Goal: Transaction & Acquisition: Purchase product/service

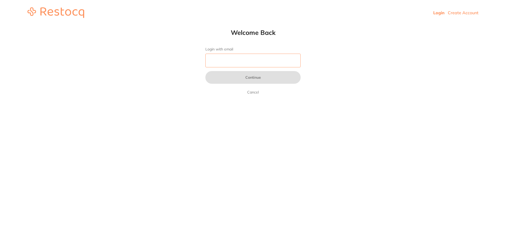
drag, startPoint x: 0, startPoint y: 0, endPoint x: 265, endPoint y: 64, distance: 273.0
click at [265, 64] on input "Login with email" at bounding box center [252, 61] width 95 height 14
click at [243, 58] on input "Login with email" at bounding box center [252, 61] width 95 height 14
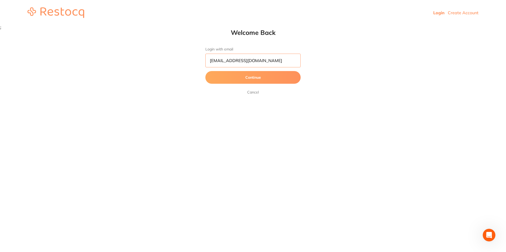
type input "[EMAIL_ADDRESS][DOMAIN_NAME]"
click at [205, 71] on button "Continue" at bounding box center [252, 77] width 95 height 13
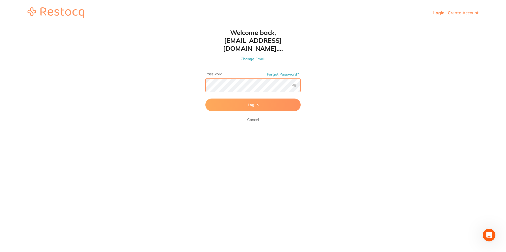
click at [205, 99] on button "Log In" at bounding box center [252, 105] width 95 height 13
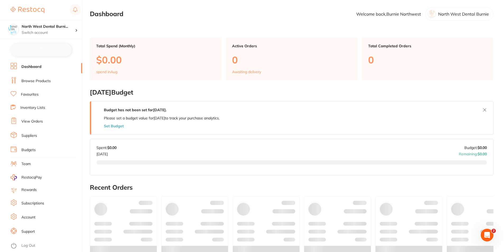
checkbox input "false"
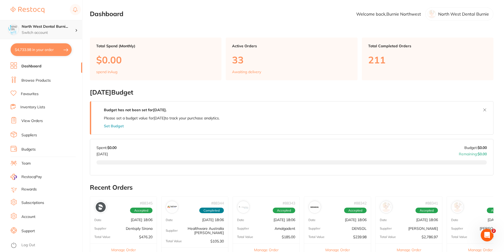
click at [34, 27] on h4 "North West Dental Burni..." at bounding box center [48, 26] width 53 height 5
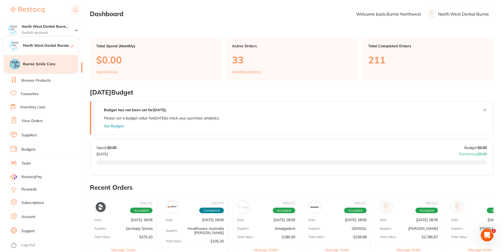
click at [43, 64] on h4 "Burnie Smile Care" at bounding box center [50, 64] width 55 height 5
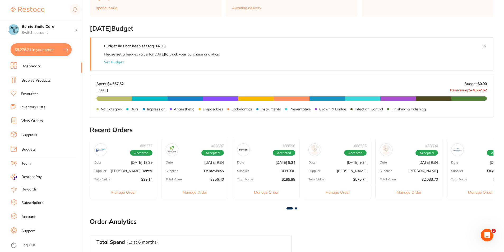
scroll to position [53, 0]
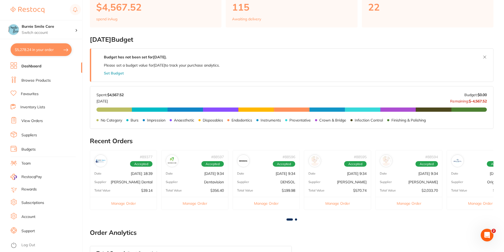
click at [44, 52] on button "$5,278.24 in your order" at bounding box center [41, 49] width 61 height 13
checkbox input "true"
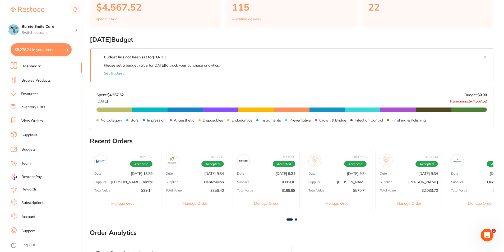
checkbox input "true"
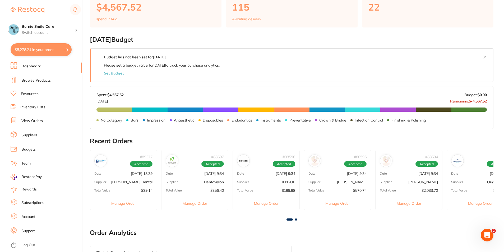
checkbox input "true"
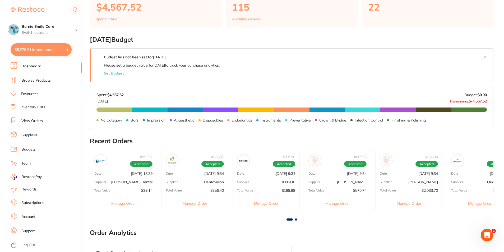
checkbox input "true"
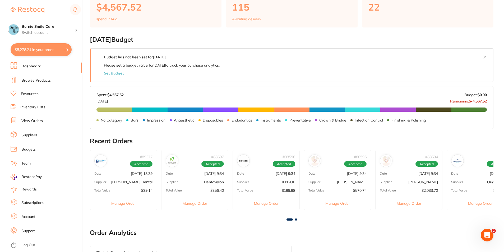
checkbox input "true"
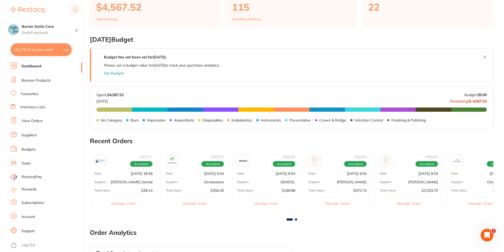
checkbox input "true"
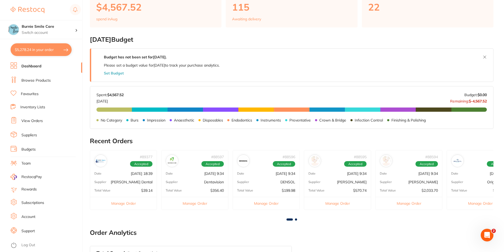
checkbox input "true"
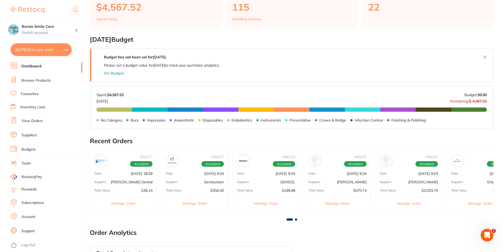
checkbox input "true"
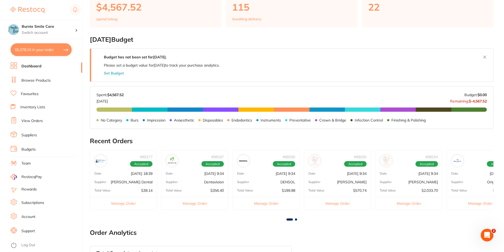
checkbox input "true"
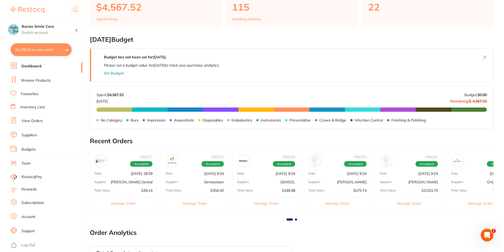
checkbox input "true"
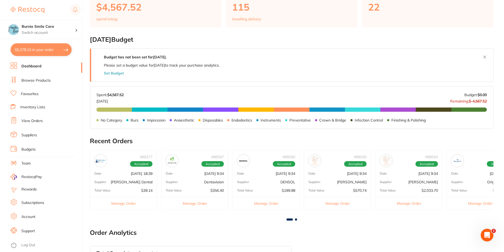
checkbox input "true"
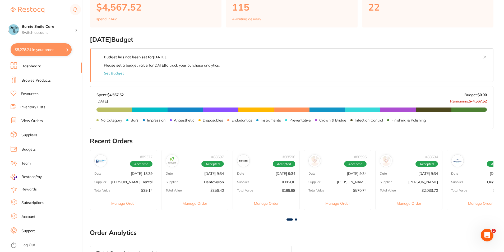
checkbox input "true"
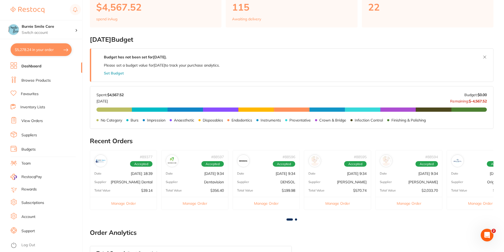
checkbox input "true"
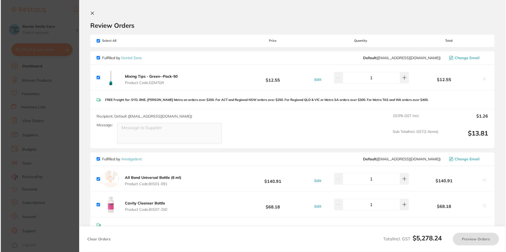
scroll to position [0, 0]
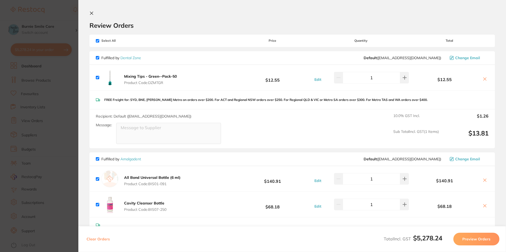
click at [33, 113] on section "Update RRP Set your pre negotiated price for this item. Item Agreed RRP (excl. …" at bounding box center [253, 126] width 506 height 252
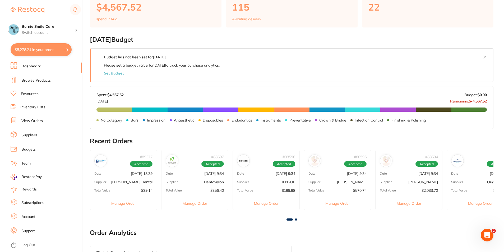
click at [50, 81] on link "Browse Products" at bounding box center [35, 80] width 29 height 5
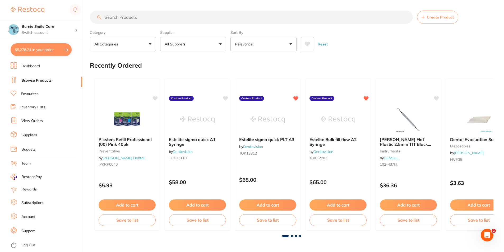
click at [134, 16] on input "search" at bounding box center [251, 17] width 323 height 13
type input "SICA gold pointed surgical bur"
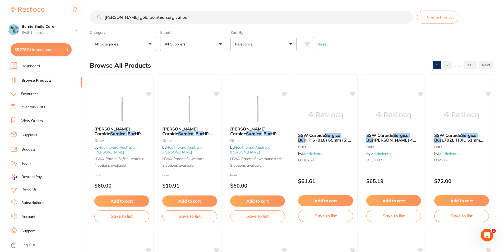
click at [195, 51] on button "All Suppliers" at bounding box center [193, 44] width 66 height 14
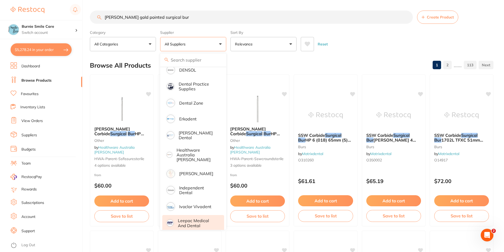
scroll to position [265, 0]
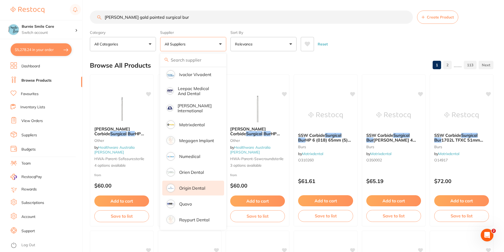
drag, startPoint x: 193, startPoint y: 184, endPoint x: 249, endPoint y: 162, distance: 60.3
click at [193, 186] on p "Origin Dental" at bounding box center [192, 188] width 26 height 5
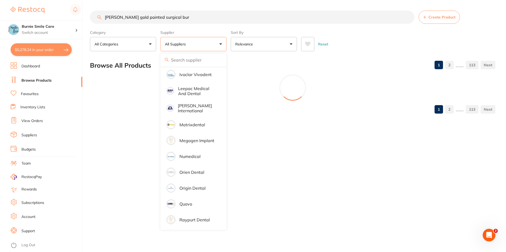
click at [349, 64] on div "Browse All Products 1 2 ...... 113" at bounding box center [292, 66] width 405 height 18
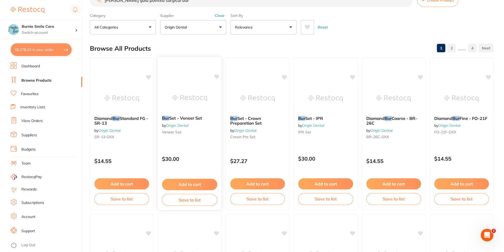
scroll to position [26, 0]
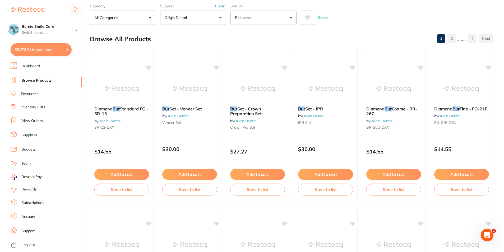
click at [54, 96] on li "Favourites" at bounding box center [47, 94] width 72 height 7
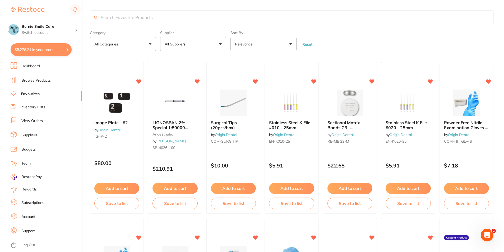
click at [139, 24] on input "search" at bounding box center [292, 18] width 404 height 14
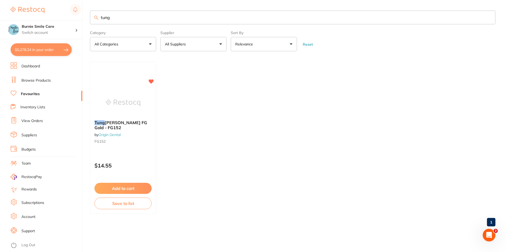
type input "tung"
click at [48, 34] on p "Switch account" at bounding box center [48, 32] width 53 height 5
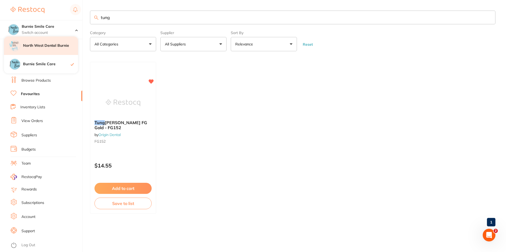
click at [50, 42] on div "North West Dental Burnie" at bounding box center [41, 46] width 74 height 19
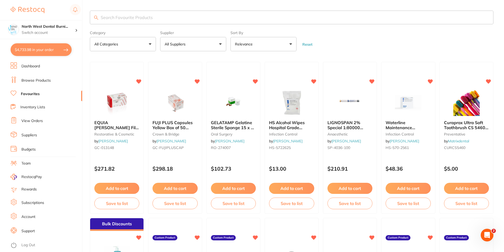
click at [115, 20] on input "search" at bounding box center [292, 18] width 404 height 14
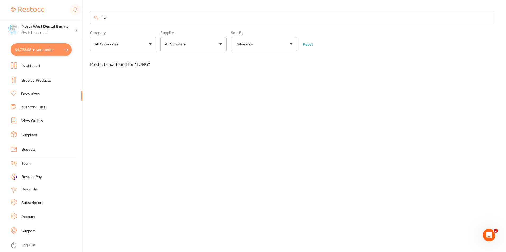
type input "T"
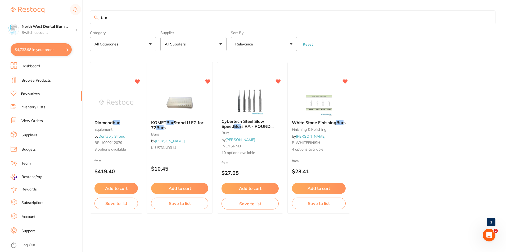
type input "bur"
click at [24, 30] on p "Switch account" at bounding box center [48, 32] width 53 height 5
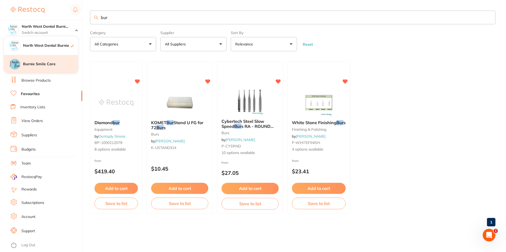
click at [40, 61] on div "Burnie Smile Care" at bounding box center [41, 64] width 74 height 19
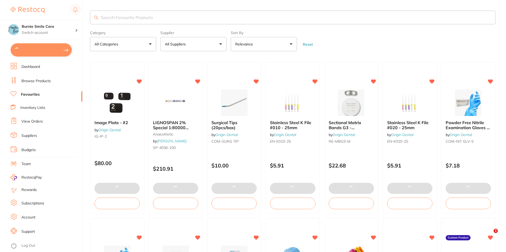
click at [129, 13] on input "search" at bounding box center [292, 18] width 405 height 14
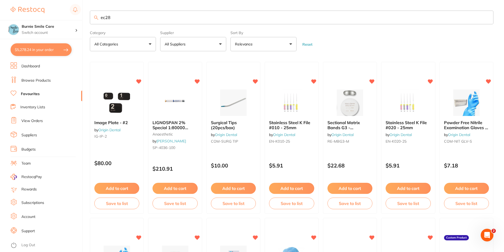
click at [190, 39] on button "All Suppliers" at bounding box center [193, 44] width 66 height 14
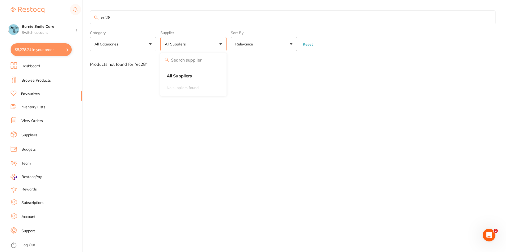
click at [398, 43] on form "Category All Categories All Categories No categories found Clear Category false…" at bounding box center [292, 40] width 405 height 23
drag, startPoint x: 117, startPoint y: 15, endPoint x: 42, endPoint y: 21, distance: 75.3
click at [42, 21] on div "$5,278.24 Burnie Smile Care Switch account North West Dental Burnie Burnie Smil…" at bounding box center [253, 126] width 506 height 252
click at [221, 46] on button "All Suppliers" at bounding box center [193, 44] width 66 height 14
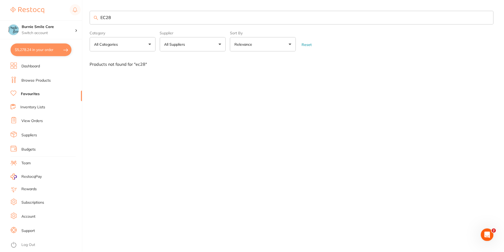
scroll to position [0, 0]
click at [347, 83] on div "EC28 Category All Categories All Categories No categories found Clear Category …" at bounding box center [298, 126] width 416 height 252
drag, startPoint x: 138, startPoint y: 16, endPoint x: 11, endPoint y: 22, distance: 126.8
click at [11, 22] on div "$5,278.24 Burnie Smile Care Switch account North West Dental Burnie Burnie Smil…" at bounding box center [253, 126] width 506 height 252
paste input "XLTF016"
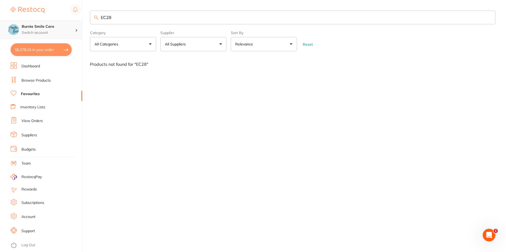
type input "XLTF016"
drag, startPoint x: 128, startPoint y: 19, endPoint x: 85, endPoint y: 20, distance: 42.9
click at [85, 20] on div "$5,278.24 Burnie Smile Care Switch account North West Dental Burnie Burnie Smil…" at bounding box center [253, 126] width 506 height 252
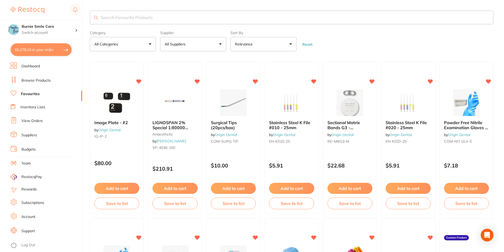
click at [59, 81] on li "Browse Products" at bounding box center [47, 81] width 72 height 8
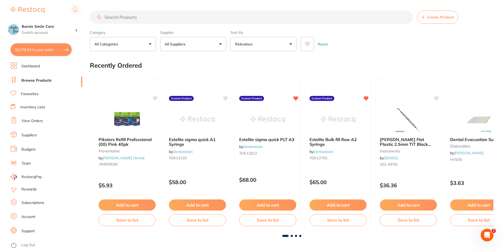
click at [139, 19] on input "search" at bounding box center [251, 17] width 323 height 13
paste input "XLTF016"
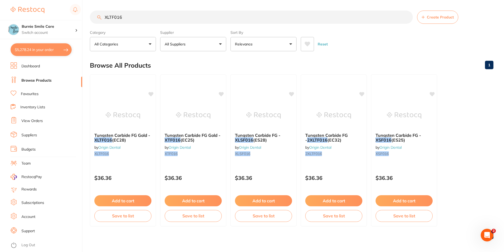
type input "XLTF016"
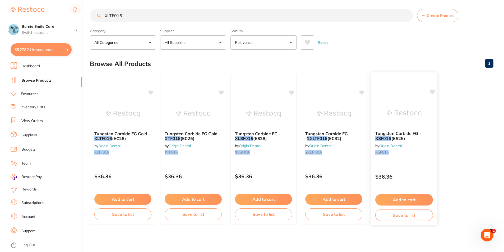
scroll to position [2, 0]
click at [121, 200] on button "Add to cart" at bounding box center [123, 199] width 58 height 11
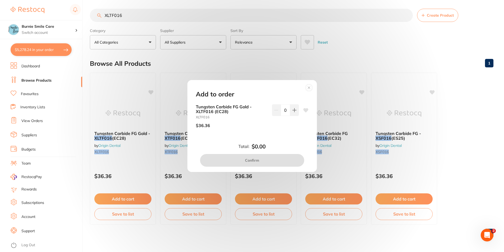
scroll to position [0, 0]
click at [296, 110] on button at bounding box center [294, 110] width 9 height 12
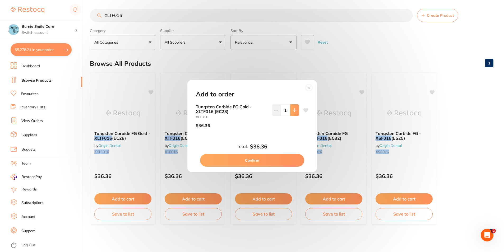
click at [296, 110] on button at bounding box center [294, 110] width 9 height 12
type input "4"
click at [276, 163] on button "Confirm" at bounding box center [252, 160] width 104 height 13
